Goal: Information Seeking & Learning: Learn about a topic

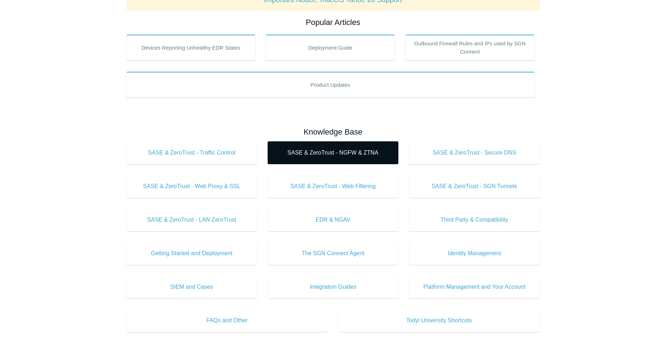
scroll to position [145, 0]
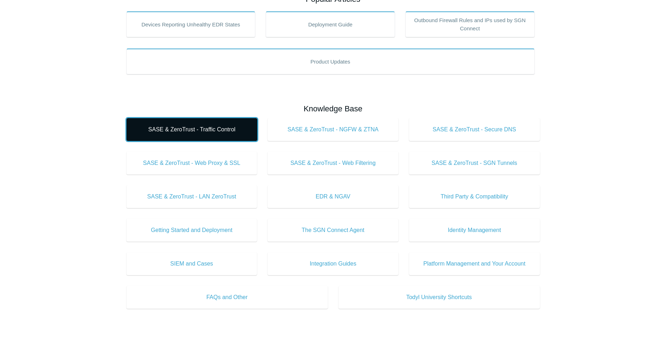
click at [207, 131] on span "SASE & ZeroTrust - Traffic Control" at bounding box center [191, 129] width 109 height 9
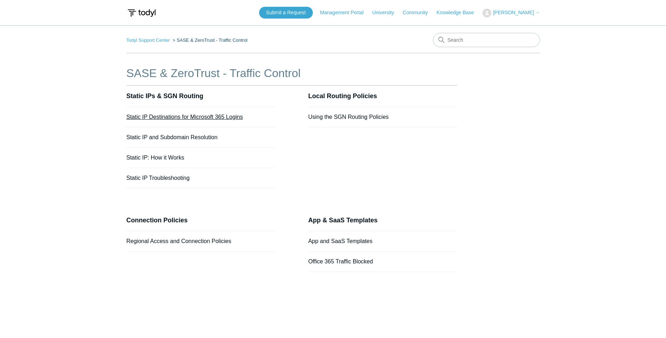
click at [205, 117] on link "Static IP Destinations for Microsoft 365 Logins" at bounding box center [185, 117] width 117 height 6
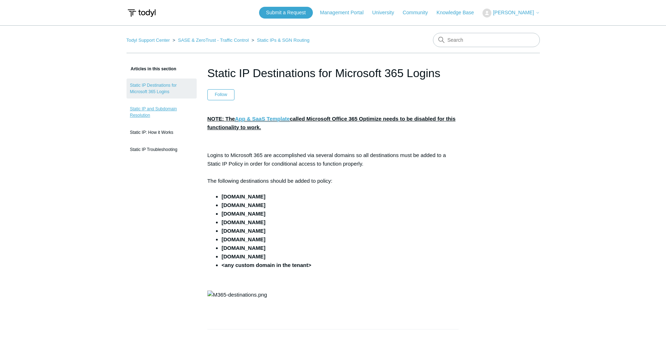
click at [167, 108] on link "Static IP and Subdomain Resolution" at bounding box center [162, 112] width 70 height 20
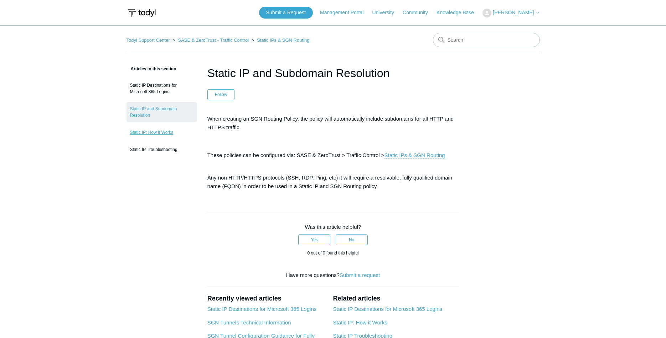
click at [155, 134] on link "Static IP: How it Works" at bounding box center [162, 132] width 70 height 14
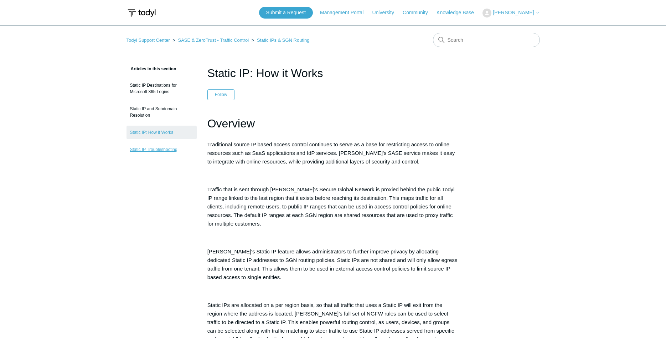
click at [164, 150] on link "Static IP Troubleshooting" at bounding box center [162, 150] width 70 height 14
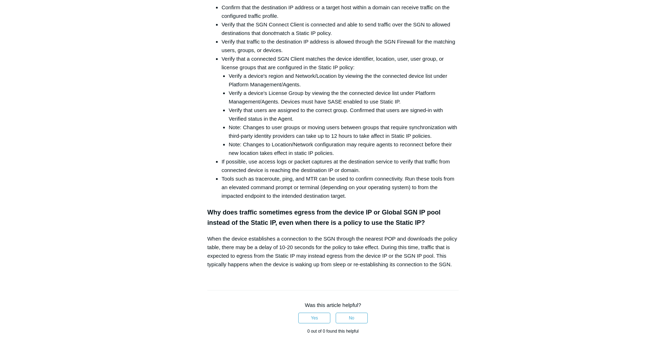
scroll to position [218, 0]
